Goal: Information Seeking & Learning: Check status

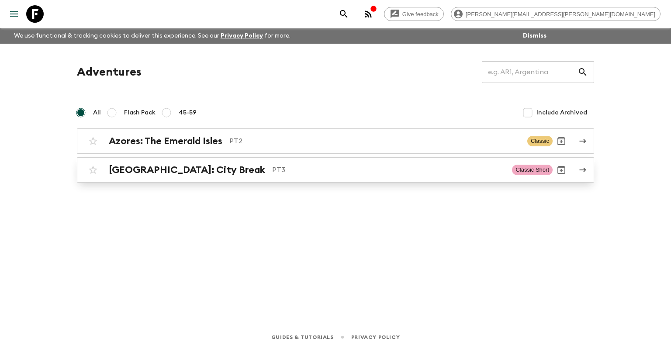
click at [302, 171] on p "PT3" at bounding box center [388, 170] width 233 height 10
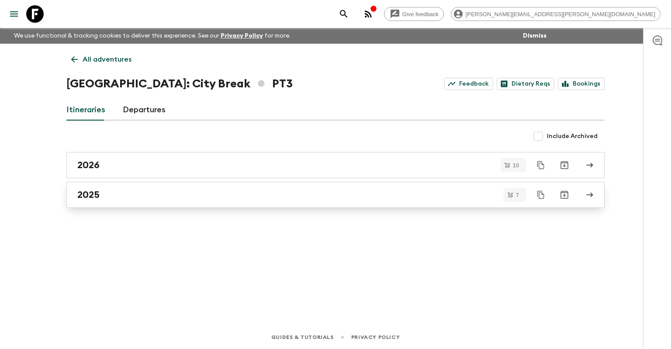
click at [155, 194] on div "2025" at bounding box center [327, 194] width 500 height 11
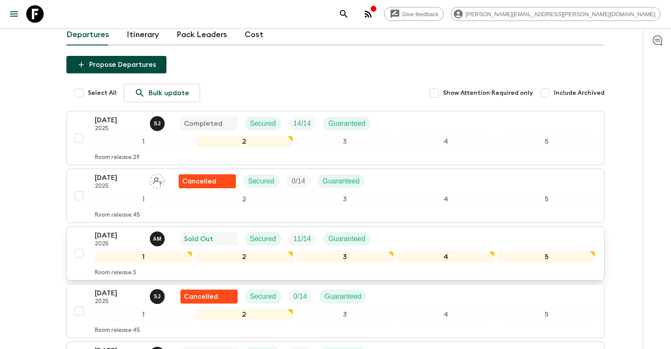
scroll to position [92, 0]
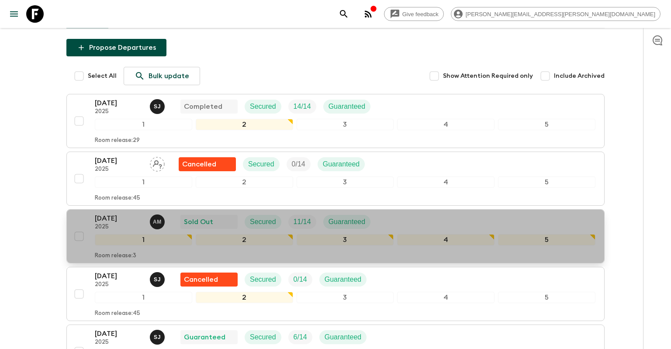
click at [124, 219] on p "[DATE]" at bounding box center [119, 218] width 48 height 10
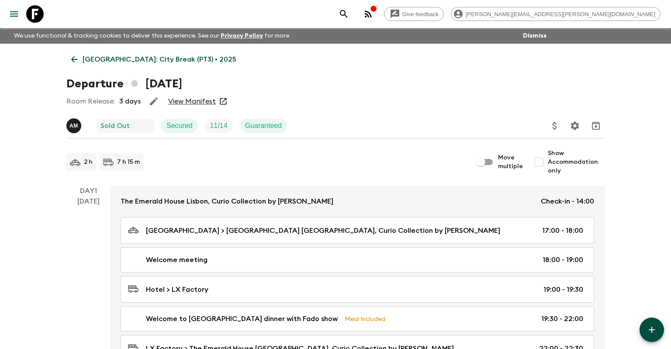
click at [195, 101] on link "View Manifest" at bounding box center [192, 101] width 48 height 9
